Goal: Browse casually: Explore the website without a specific task or goal

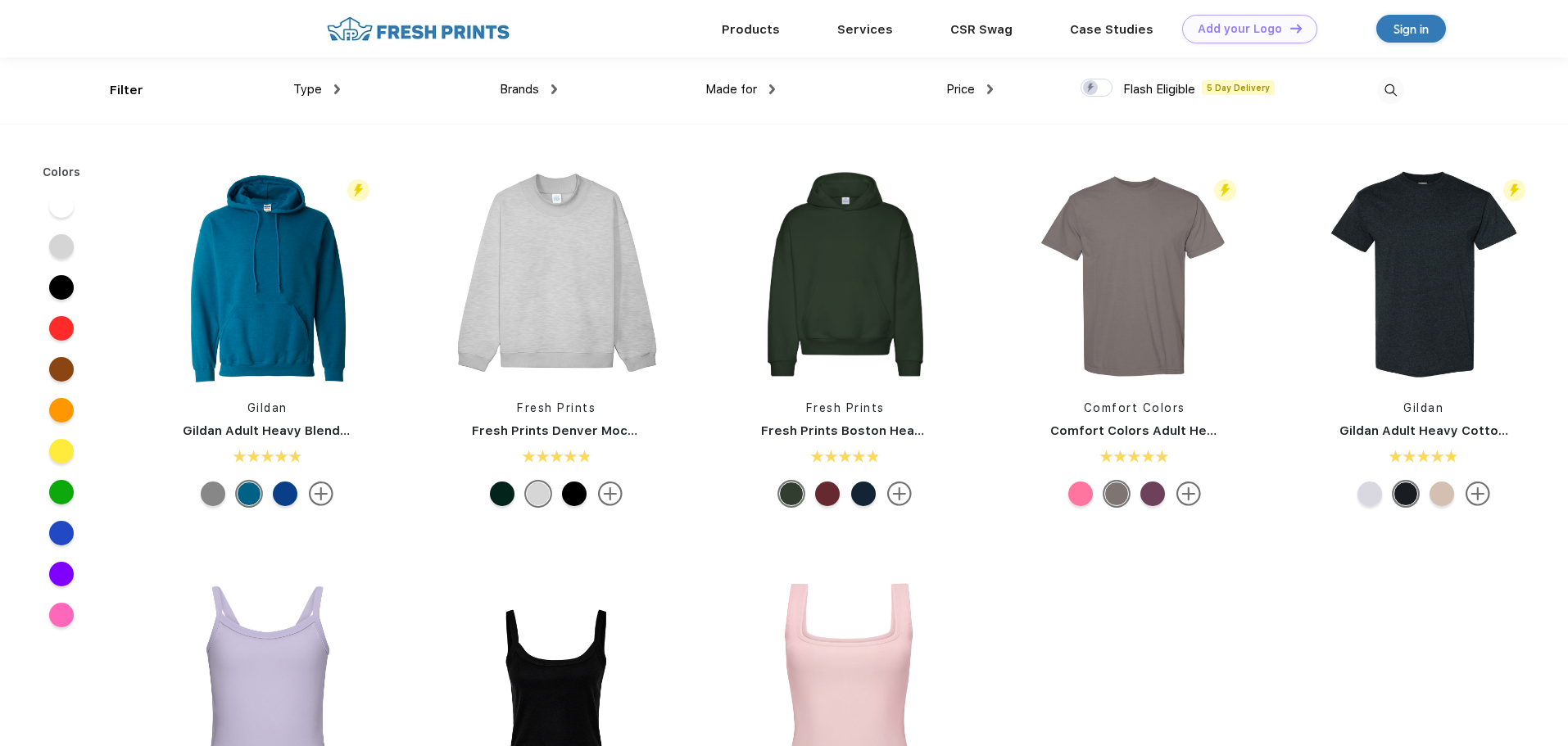
scroll to position [1, 0]
click at [337, 88] on img at bounding box center [337, 88] width 6 height 10
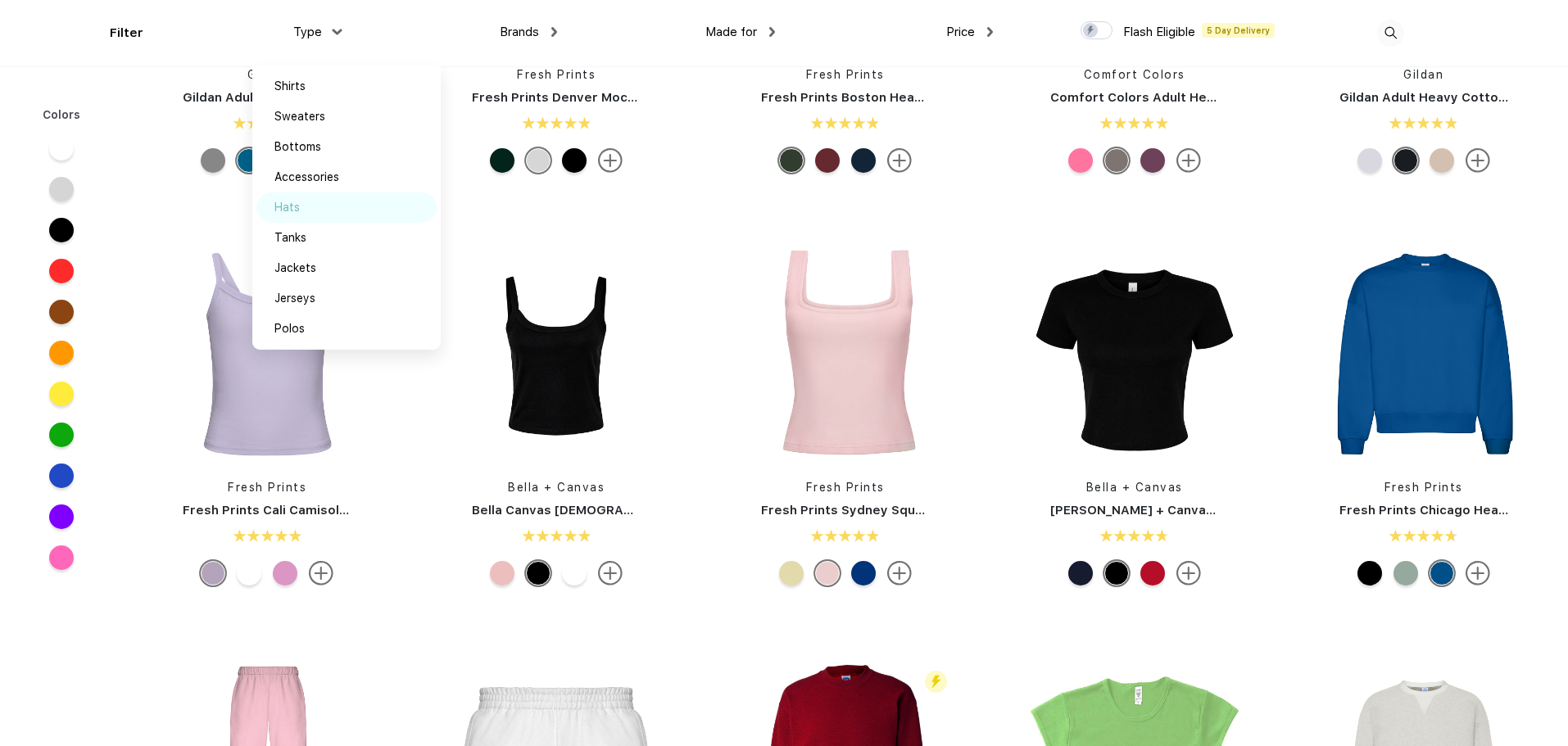
scroll to position [493, 0]
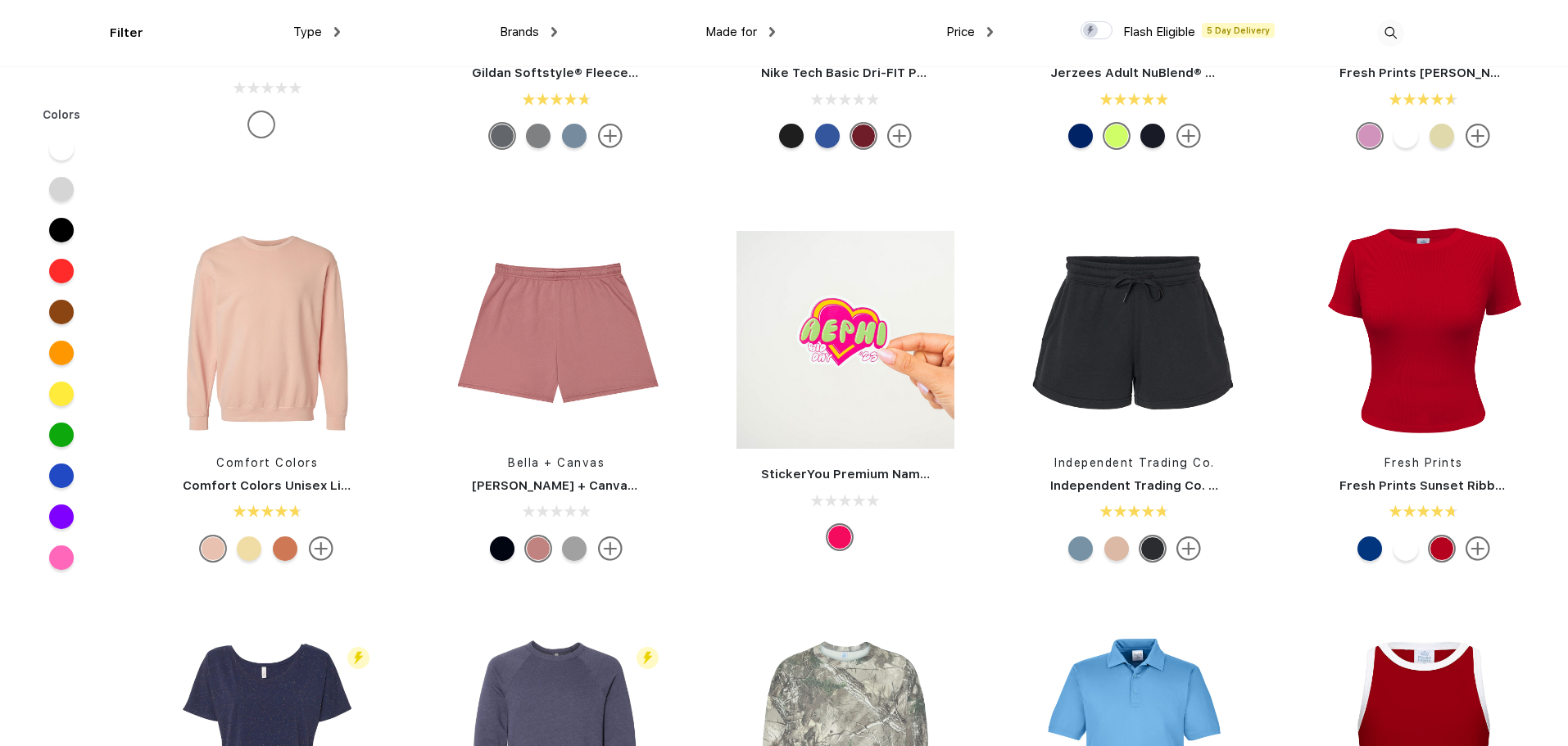
scroll to position [5734, 0]
